Goal: Task Accomplishment & Management: Manage account settings

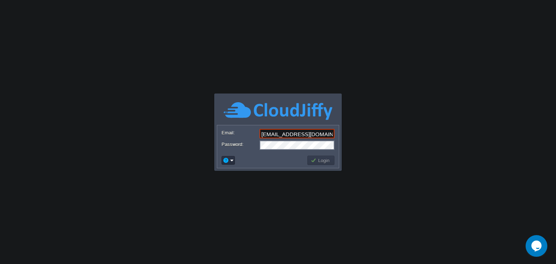
type input "rutujajagdale5@gmail.com"
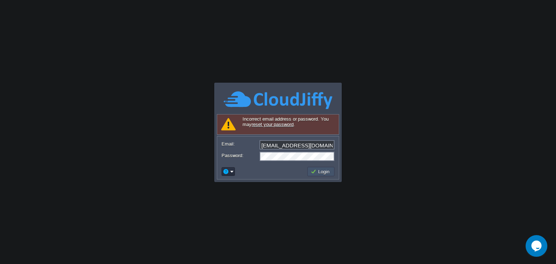
click at [321, 171] on button "Login" at bounding box center [320, 172] width 21 height 7
click at [276, 123] on link "reset your password" at bounding box center [272, 124] width 42 height 5
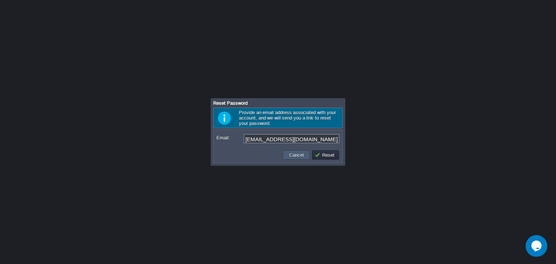
click at [294, 159] on td "Cancel" at bounding box center [296, 154] width 27 height 9
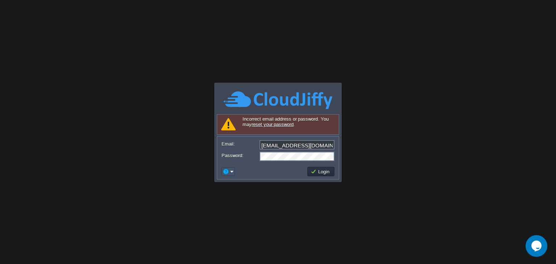
click at [225, 170] on button "button" at bounding box center [225, 172] width 7 height 7
click at [250, 192] on span "Go to Community" at bounding box center [251, 189] width 37 height 5
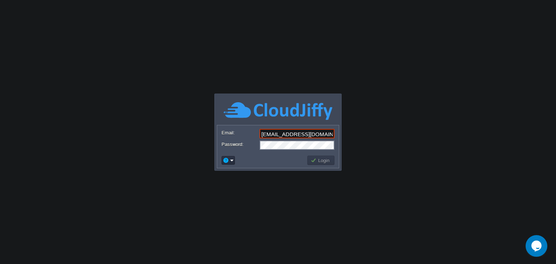
type input "rutujajagdale5@gmail.com"
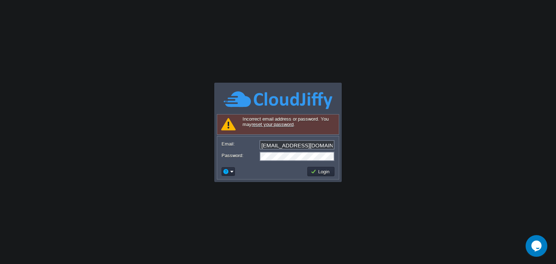
click at [489, 25] on body "Application Platform v.8.10.2 Signing in... Incorrect email address or password…" at bounding box center [278, 132] width 556 height 264
click at [75, 19] on body "Application Platform v.8.10.2 Signing in... Incorrect email address or password…" at bounding box center [278, 132] width 556 height 264
click at [332, 150] on div "[EMAIL_ADDRESS][DOMAIN_NAME]" at bounding box center [277, 145] width 113 height 10
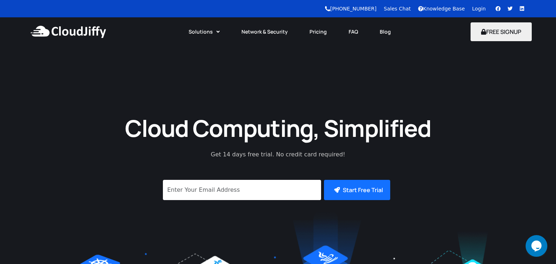
click at [480, 11] on link "Login" at bounding box center [479, 9] width 14 height 6
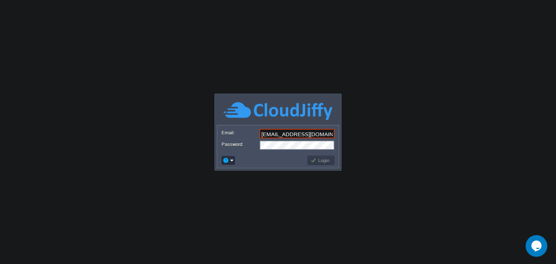
type input "rutujajagdale5@gmail.com"
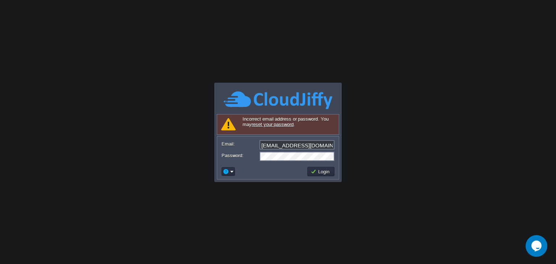
click at [280, 125] on link "reset your password" at bounding box center [272, 124] width 42 height 5
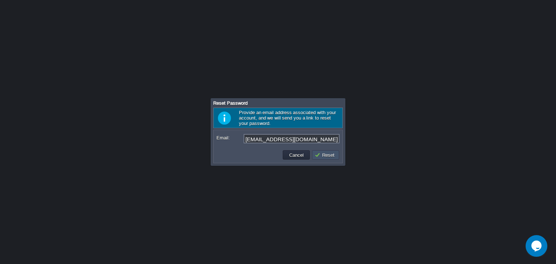
click at [331, 153] on button "Reset" at bounding box center [325, 155] width 22 height 7
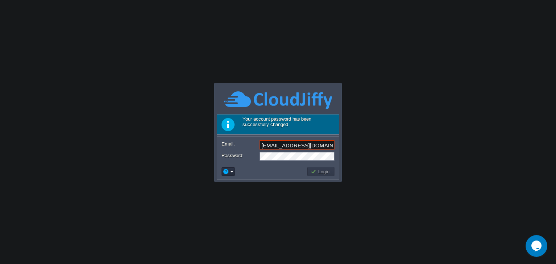
type input "[EMAIL_ADDRESS][DOMAIN_NAME]"
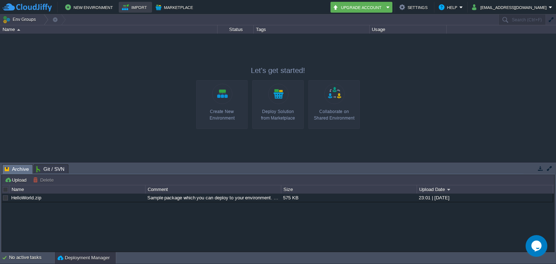
click at [132, 8] on button "Import" at bounding box center [135, 7] width 27 height 9
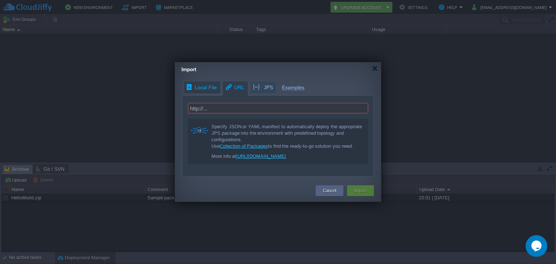
click at [213, 88] on span "Local File" at bounding box center [201, 87] width 31 height 12
click at [133, 10] on div at bounding box center [278, 132] width 556 height 264
click at [327, 187] on div "Cancel" at bounding box center [329, 191] width 17 height 11
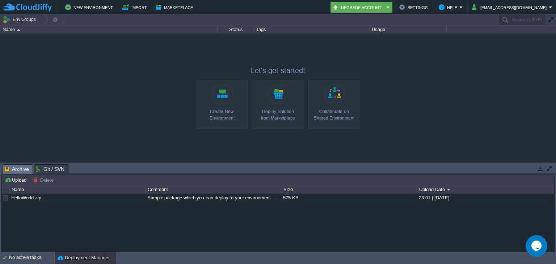
click at [171, 0] on div "New Environment Import Marketplace Bonus ₹0.00 Upgrade Account Settings Help ru…" at bounding box center [278, 7] width 556 height 14
click at [172, 7] on button "Marketplace" at bounding box center [175, 7] width 39 height 9
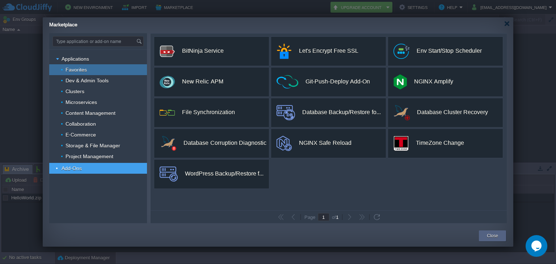
click at [91, 68] on div "Favorites" at bounding box center [98, 69] width 98 height 11
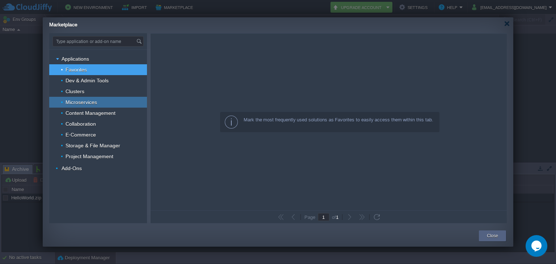
click at [87, 105] on span "Microservices" at bounding box center [81, 102] width 33 height 7
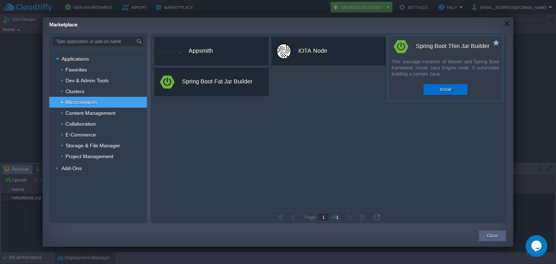
click at [456, 85] on div "Install" at bounding box center [445, 89] width 33 height 11
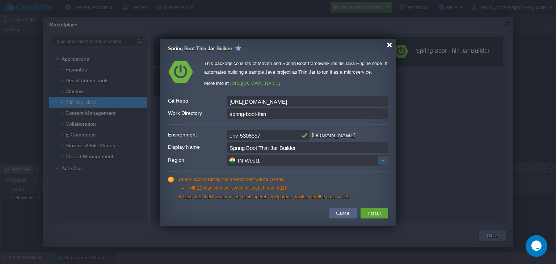
click at [390, 46] on div at bounding box center [388, 44] width 5 height 5
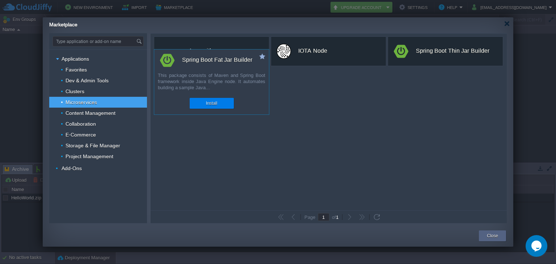
click at [222, 81] on div "This package consists of Maven and Spring Boot framework inside Java Engine nod…" at bounding box center [211, 82] width 115 height 20
click at [221, 101] on div "Install" at bounding box center [211, 103] width 33 height 11
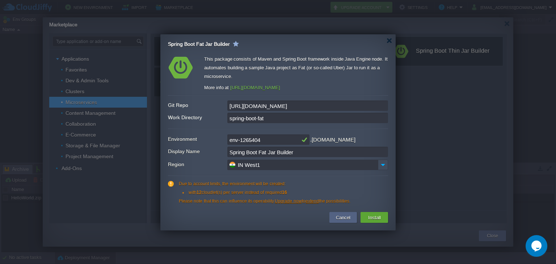
click at [467, 80] on div at bounding box center [278, 132] width 556 height 264
click at [392, 41] on div "Spring Boot Fat Jar Builder" at bounding box center [282, 41] width 228 height 15
click at [343, 216] on button "Cancel" at bounding box center [343, 217] width 19 height 9
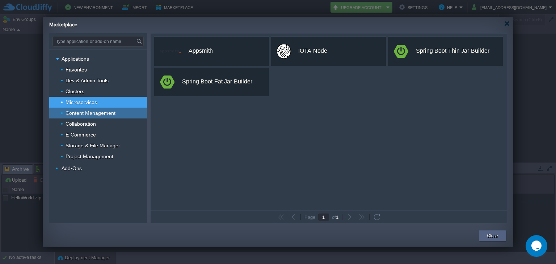
click at [107, 111] on span "Content Management" at bounding box center [91, 113] width 52 height 7
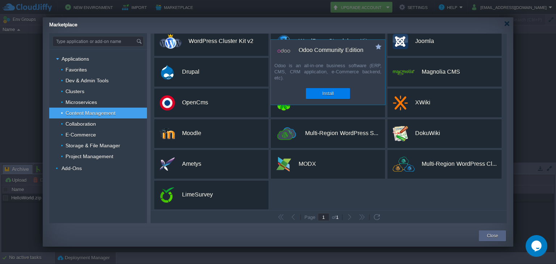
scroll to position [12, 0]
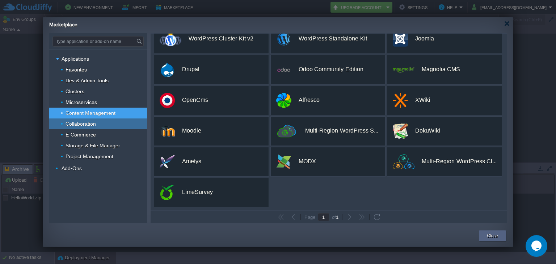
click at [90, 125] on span "Collaboration" at bounding box center [81, 124] width 32 height 7
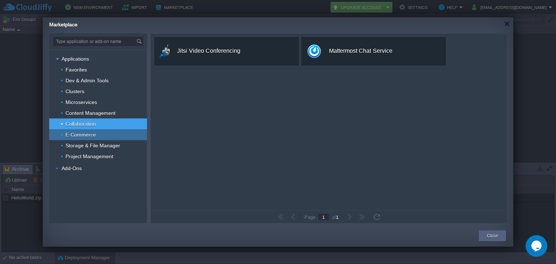
click at [93, 135] on span "E-Commerce" at bounding box center [81, 135] width 32 height 7
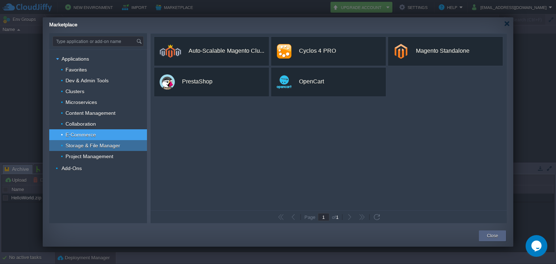
click at [101, 144] on span "Storage & File Manager" at bounding box center [93, 146] width 56 height 7
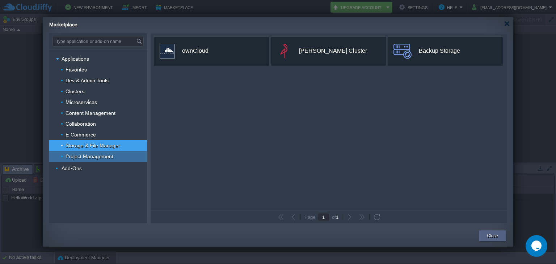
click at [102, 154] on span "Project Management" at bounding box center [90, 156] width 50 height 7
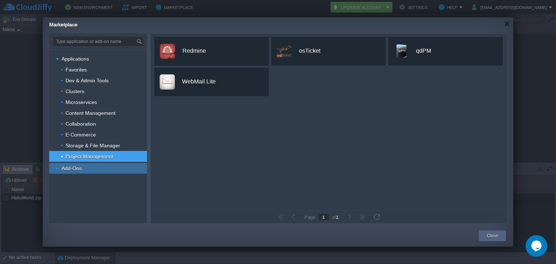
click at [80, 169] on span "Add-Ons" at bounding box center [72, 168] width 22 height 7
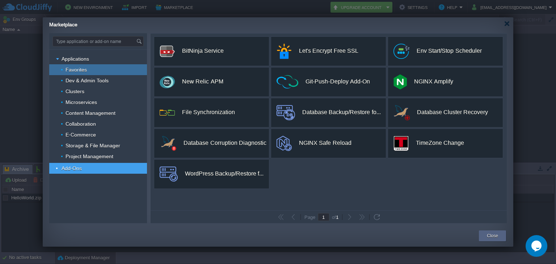
click at [91, 68] on div "Favorites" at bounding box center [98, 69] width 98 height 11
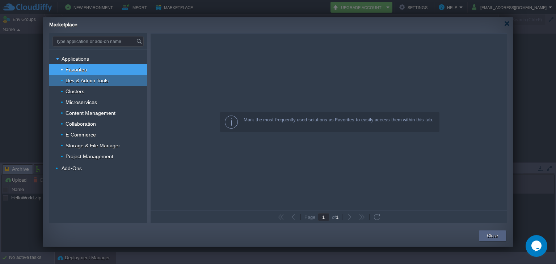
click at [94, 81] on span "Dev & Admin Tools" at bounding box center [87, 80] width 45 height 7
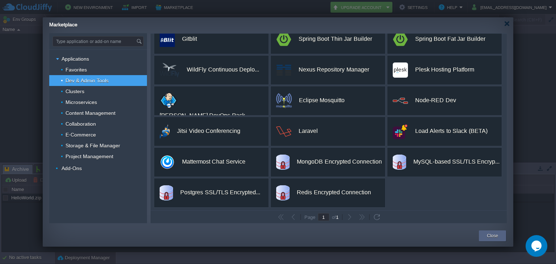
scroll to position [105, 0]
click at [77, 91] on span "Clusters" at bounding box center [75, 91] width 21 height 7
type input "Type application or add-on name"
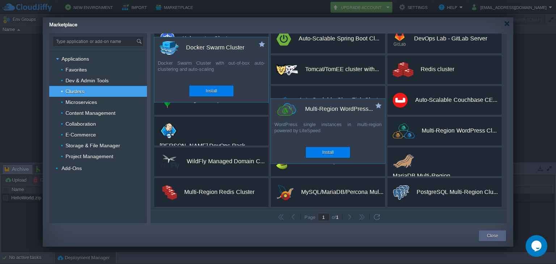
scroll to position [0, 0]
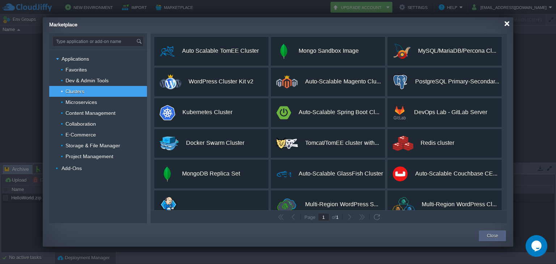
click at [505, 25] on div at bounding box center [506, 23] width 5 height 5
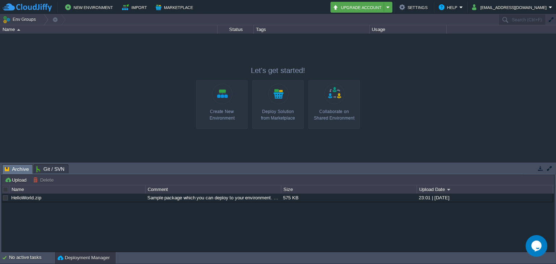
click at [390, 9] on em "Upgrade Account" at bounding box center [361, 7] width 58 height 9
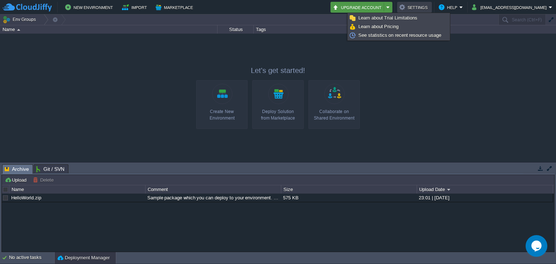
click at [429, 6] on button "Settings" at bounding box center [414, 7] width 30 height 9
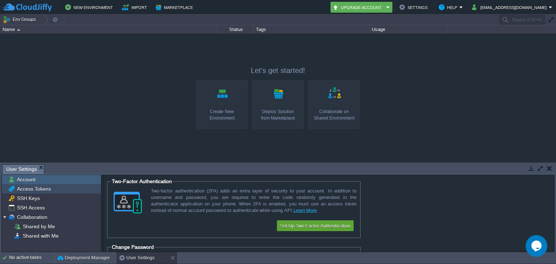
click at [43, 190] on span "Access Tokens" at bounding box center [34, 189] width 37 height 7
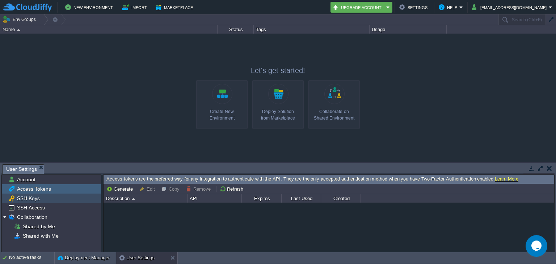
click at [41, 200] on div "SSH Keys" at bounding box center [51, 198] width 99 height 9
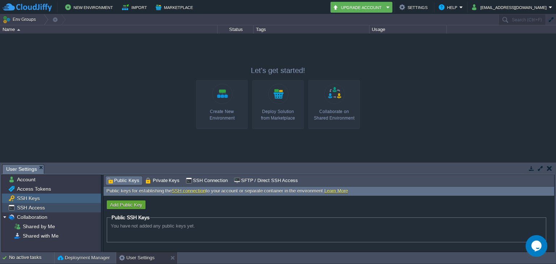
click at [40, 208] on span "SSH Access" at bounding box center [31, 208] width 30 height 7
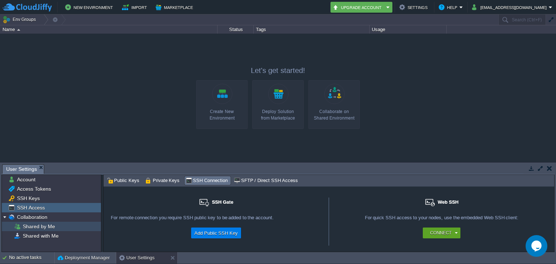
click at [46, 226] on span "Shared by Me" at bounding box center [38, 227] width 35 height 7
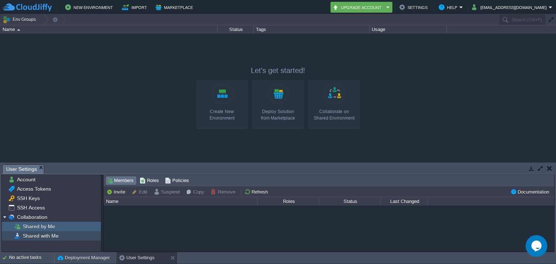
click at [52, 239] on span "Shared with Me" at bounding box center [40, 236] width 38 height 7
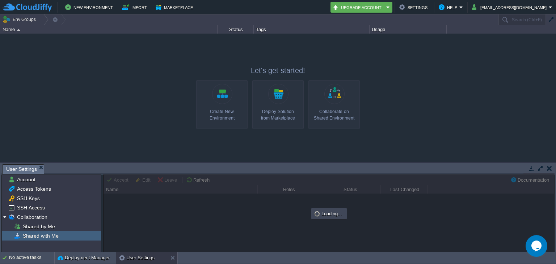
click at [52, 239] on span "Shared with Me" at bounding box center [40, 236] width 38 height 7
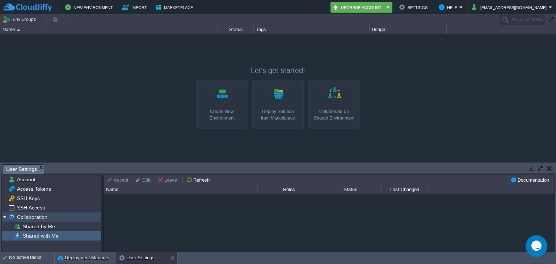
click at [5, 217] on img at bounding box center [5, 217] width 6 height 9
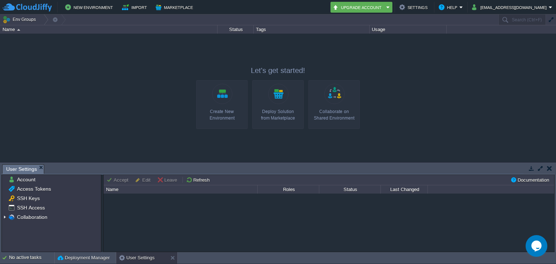
click at [130, 201] on div at bounding box center [328, 223] width 450 height 59
click at [98, 101] on div at bounding box center [278, 98] width 556 height 129
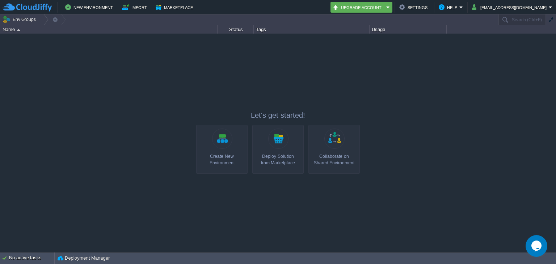
click at [237, 28] on div "Status" at bounding box center [235, 29] width 35 height 8
click at [262, 28] on div "Tags" at bounding box center [311, 29] width 115 height 8
click at [387, 28] on div "Usage" at bounding box center [408, 29] width 76 height 8
click at [378, 29] on div "Usage" at bounding box center [408, 29] width 76 height 8
click at [427, 8] on button "Settings" at bounding box center [414, 7] width 30 height 9
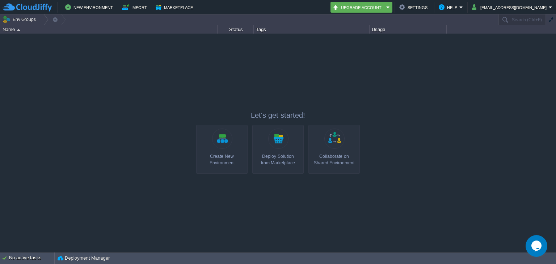
click at [48, 8] on img at bounding box center [27, 7] width 49 height 9
